Goal: Transaction & Acquisition: Purchase product/service

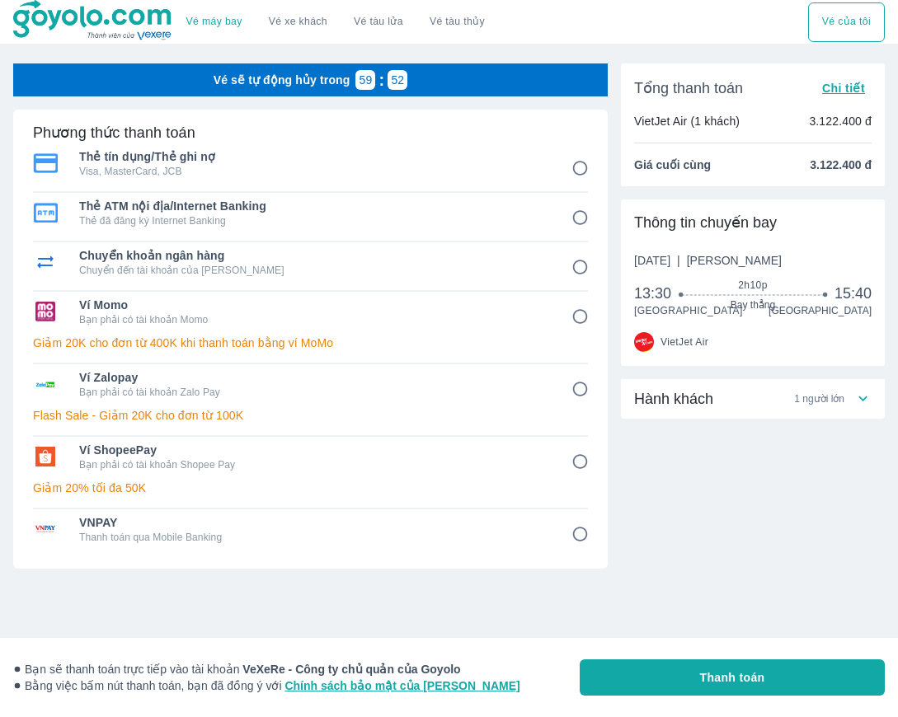
click at [228, 464] on p "Bạn phải có tài khoản Shopee Pay" at bounding box center [313, 464] width 469 height 13
radio input "true"
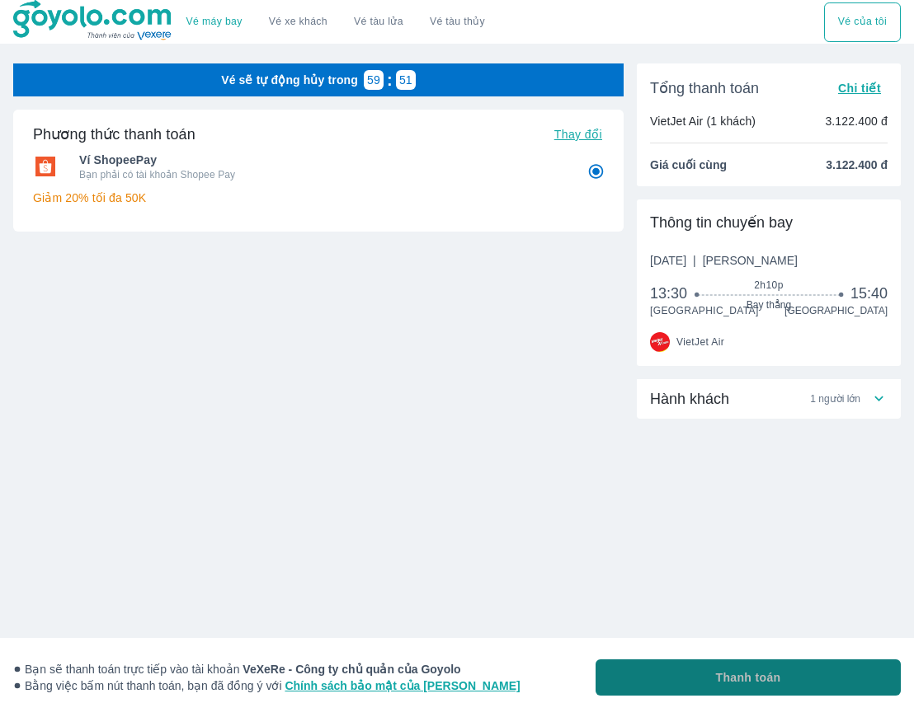
click at [771, 674] on span "Thanh toán" at bounding box center [748, 678] width 65 height 16
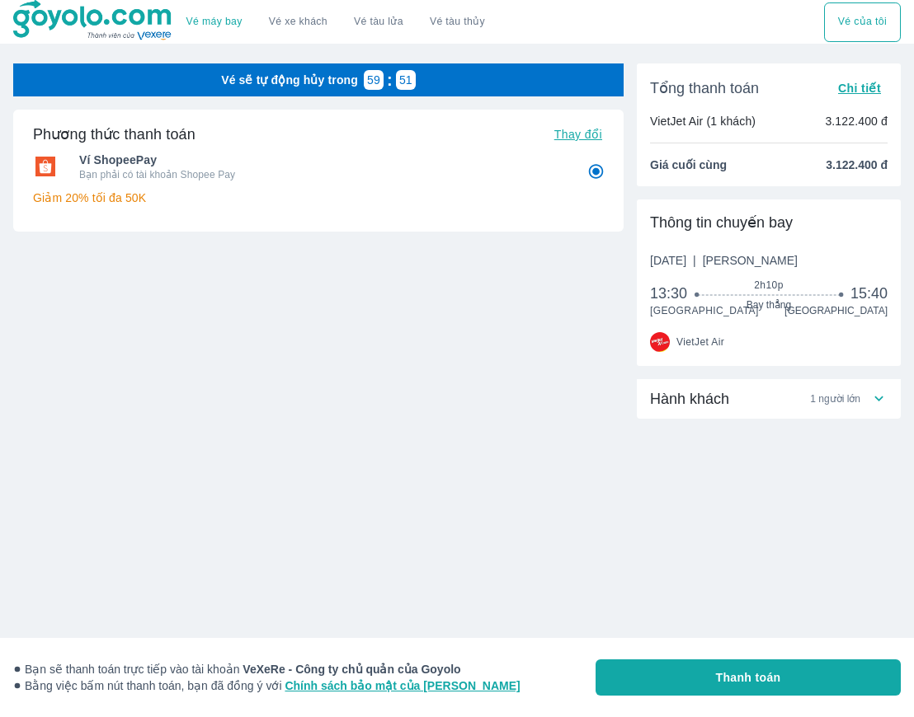
radio input "false"
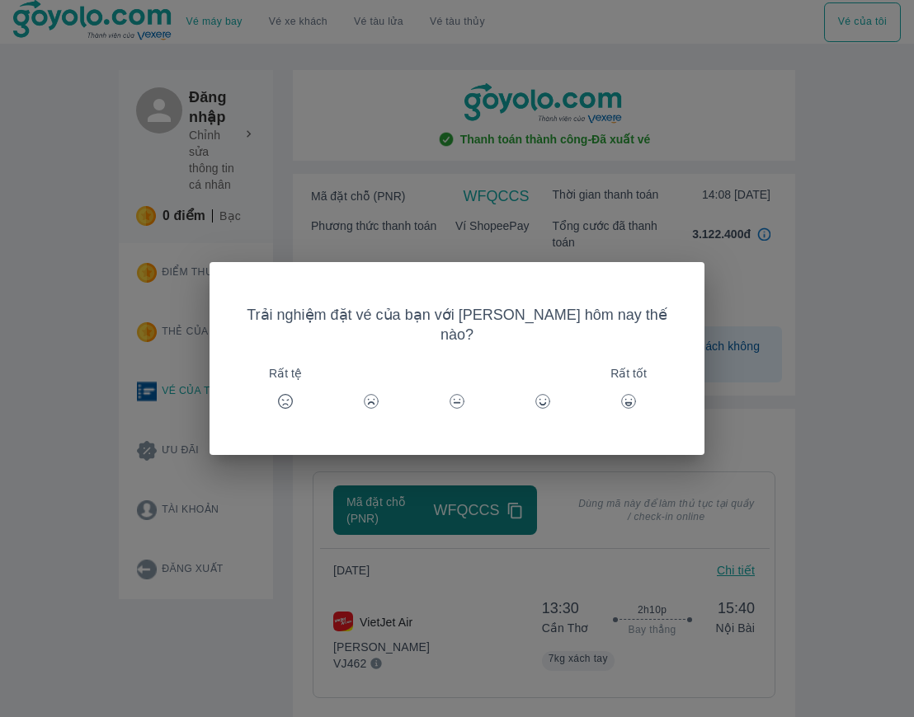
click at [867, 412] on div "Trải nghiệm đặt vé của bạn với [PERSON_NAME] hôm nay thế nào? Rất tệ Rất tốt" at bounding box center [457, 358] width 914 height 717
